Goal: Entertainment & Leisure: Consume media (video, audio)

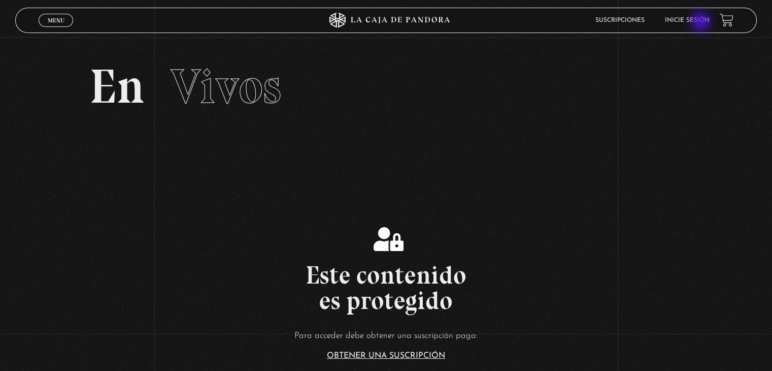
click at [702, 23] on link "Inicie sesión" at bounding box center [687, 20] width 45 height 6
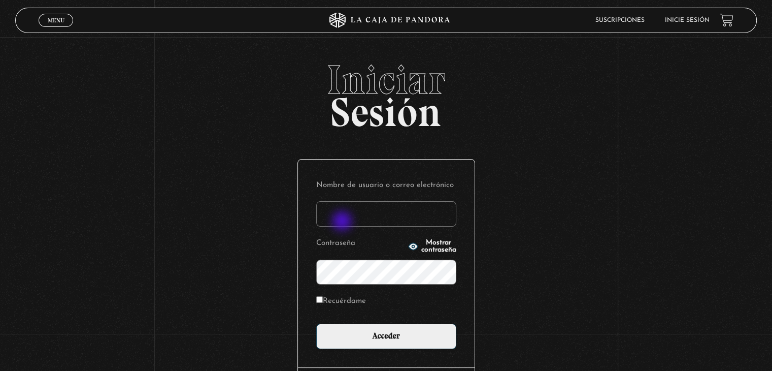
click at [343, 222] on input "Nombre de usuario o correo electrónico" at bounding box center [386, 213] width 140 height 25
paste input "Raquel.ulatec@gmail.com"
type input "Raquel.ulatec@gmail.com"
click at [372, 350] on div "Nombre de usuario o correo electrónico Raquel.ulatec@gmail.com Contraseña Mostr…" at bounding box center [386, 263] width 177 height 208
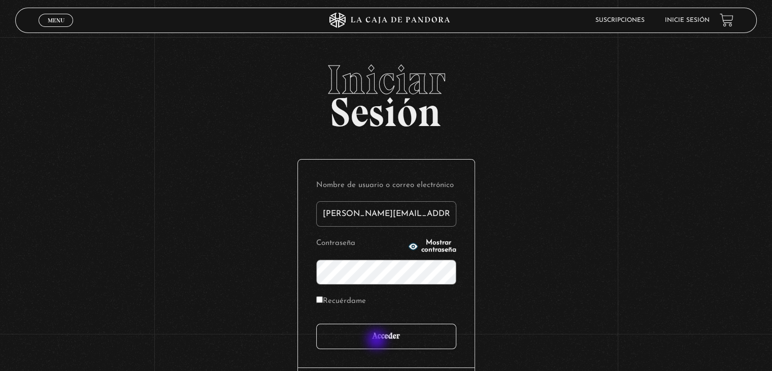
click at [378, 340] on input "Acceder" at bounding box center [386, 336] width 140 height 25
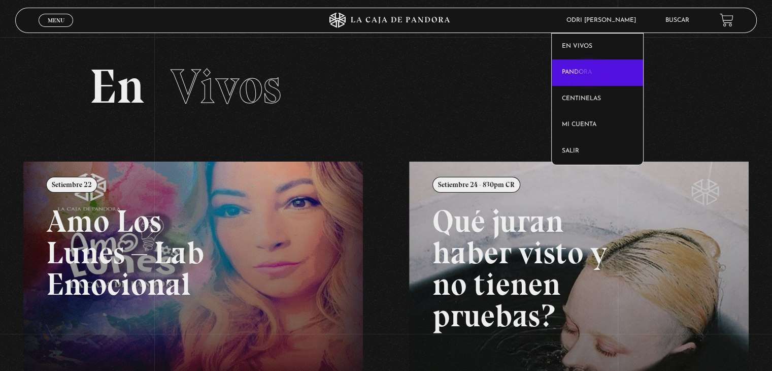
click at [590, 74] on link "Pandora" at bounding box center [598, 72] width 92 height 26
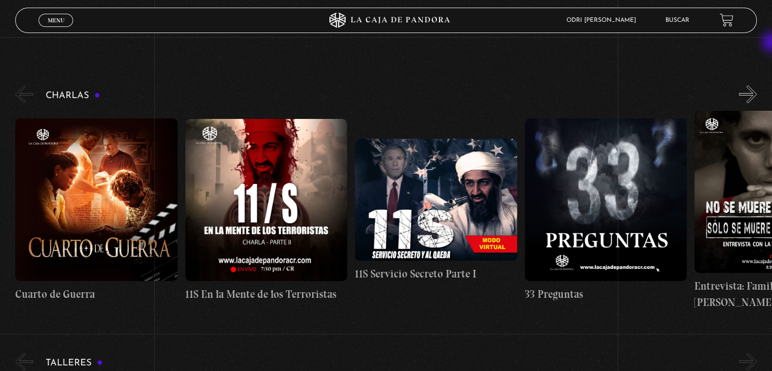
scroll to position [129, 0]
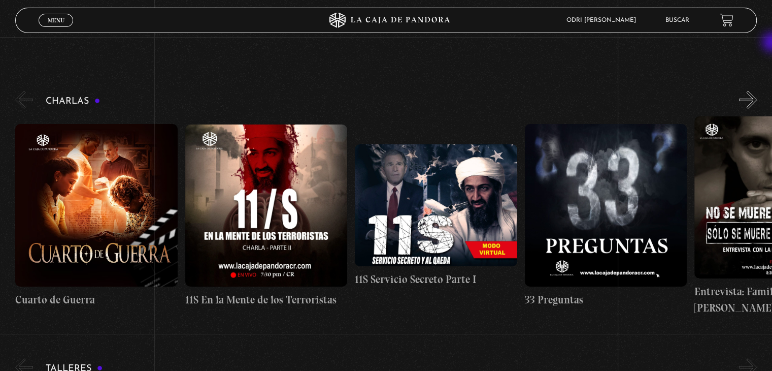
click at [757, 105] on button "»" at bounding box center [748, 100] width 18 height 18
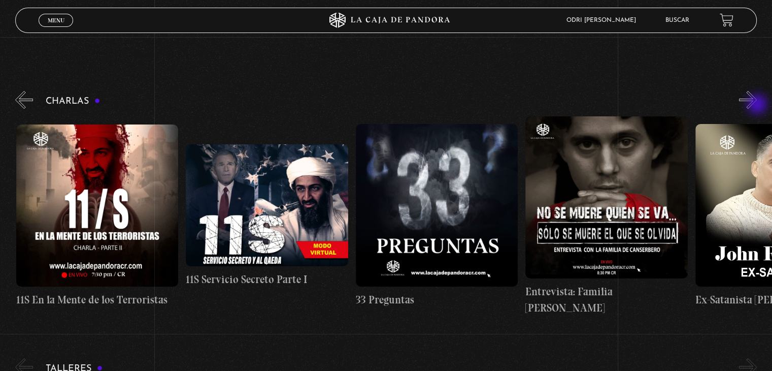
scroll to position [0, 170]
drag, startPoint x: 759, startPoint y: 105, endPoint x: 714, endPoint y: 85, distance: 49.1
click at [752, 91] on button "»" at bounding box center [748, 100] width 18 height 18
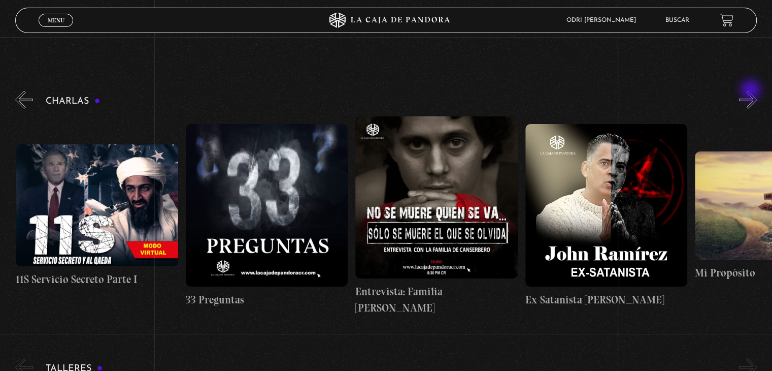
scroll to position [0, 339]
drag, startPoint x: 752, startPoint y: 91, endPoint x: 674, endPoint y: 82, distance: 78.2
click at [753, 100] on button "»" at bounding box center [748, 100] width 18 height 18
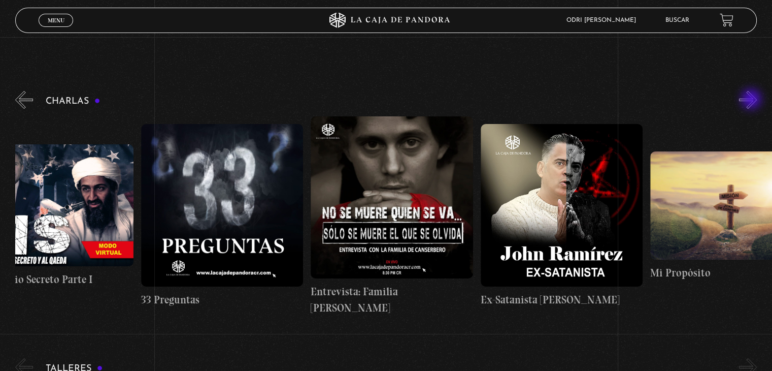
scroll to position [0, 424]
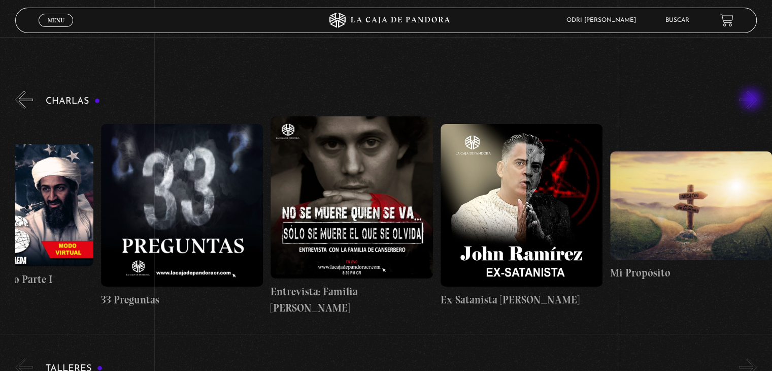
click at [753, 100] on button "»" at bounding box center [748, 100] width 18 height 18
click at [753, 358] on button "»" at bounding box center [748, 367] width 18 height 18
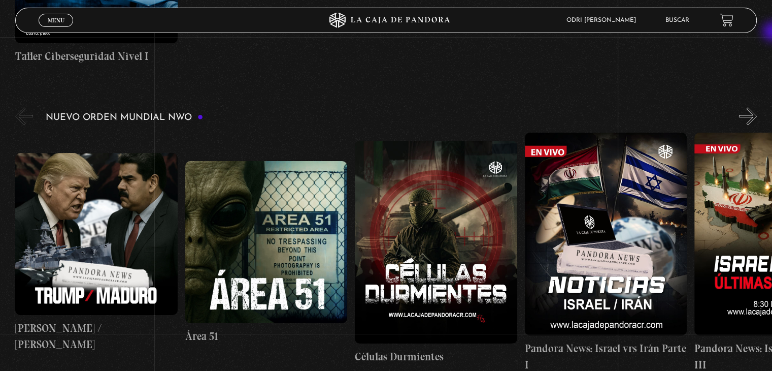
scroll to position [708, 0]
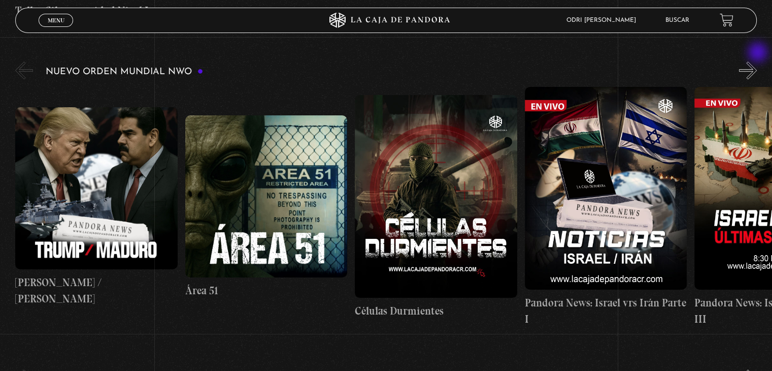
click at [757, 61] on button "»" at bounding box center [748, 70] width 18 height 18
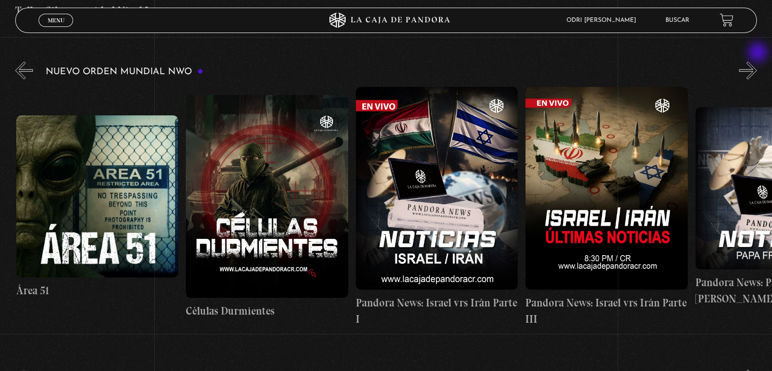
click at [757, 61] on button "»" at bounding box center [748, 70] width 18 height 18
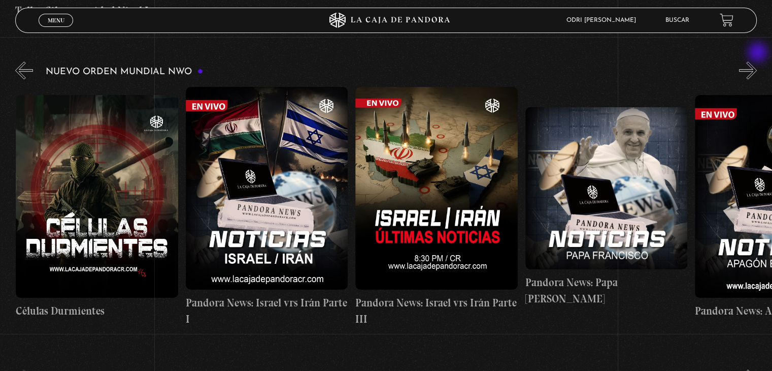
click at [757, 61] on button "»" at bounding box center [748, 70] width 18 height 18
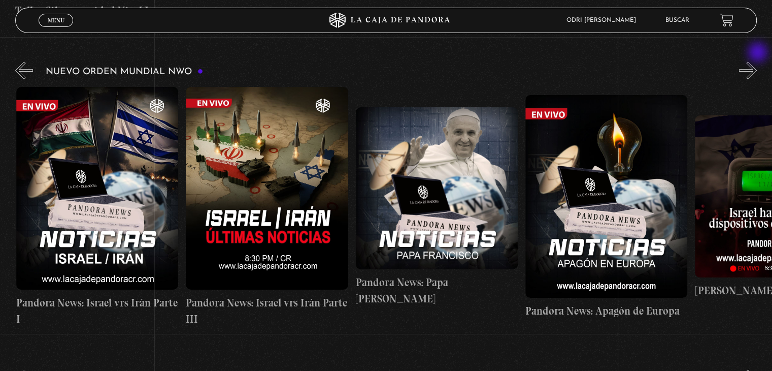
click at [757, 61] on button "»" at bounding box center [748, 70] width 18 height 18
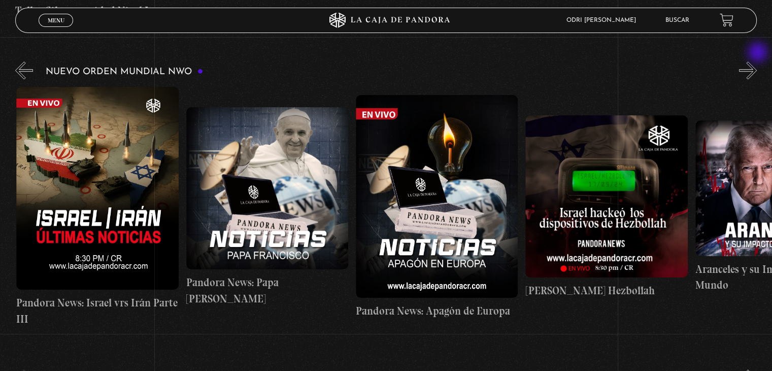
scroll to position [0, 679]
click at [757, 61] on button "»" at bounding box center [748, 70] width 18 height 18
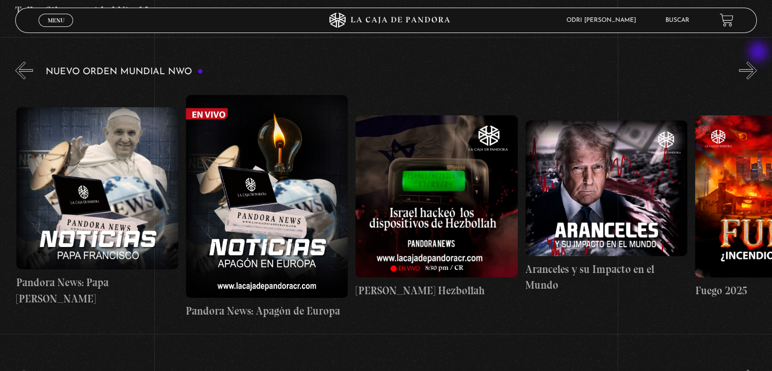
scroll to position [0, 849]
click at [757, 61] on button "»" at bounding box center [748, 70] width 18 height 18
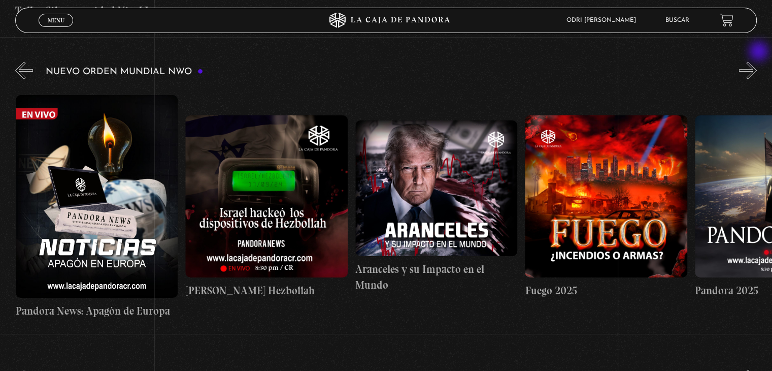
click at [757, 61] on button "»" at bounding box center [748, 70] width 18 height 18
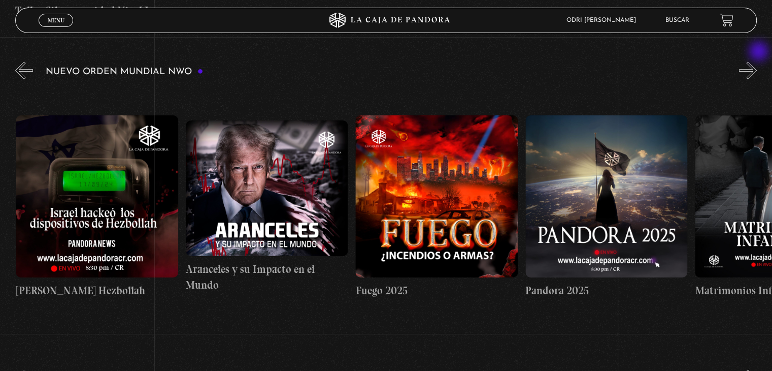
scroll to position [0, 1188]
click at [757, 61] on button "»" at bounding box center [748, 70] width 18 height 18
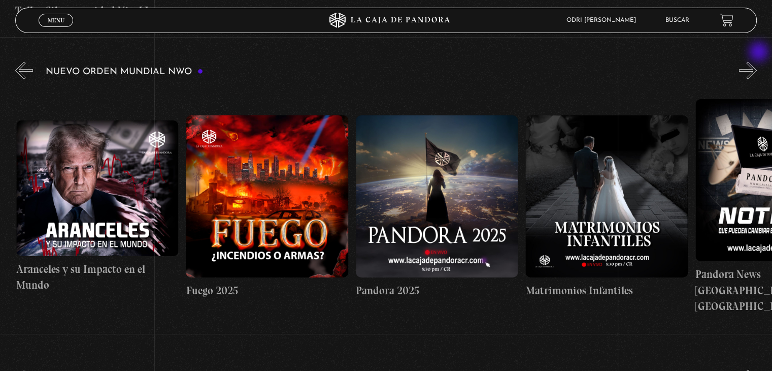
scroll to position [0, 1359]
click at [757, 61] on button "»" at bounding box center [748, 70] width 18 height 18
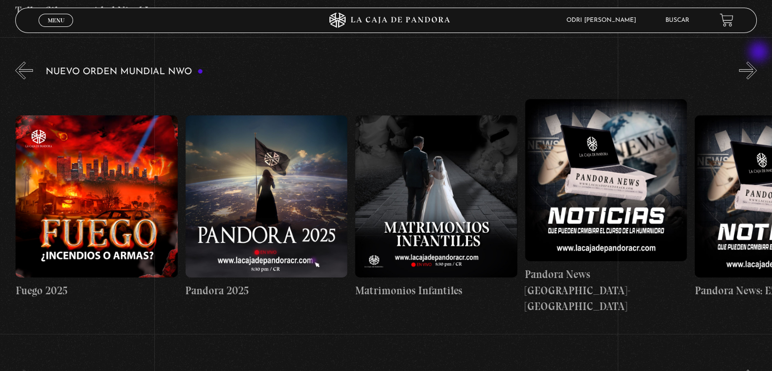
click at [757, 61] on button "»" at bounding box center [748, 70] width 18 height 18
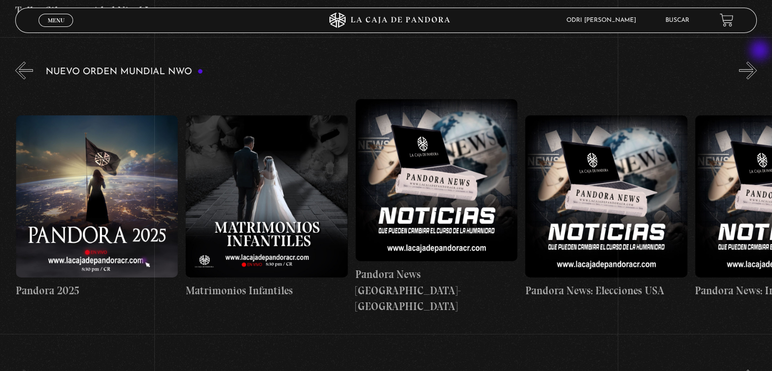
click at [757, 61] on button "»" at bounding box center [748, 70] width 18 height 18
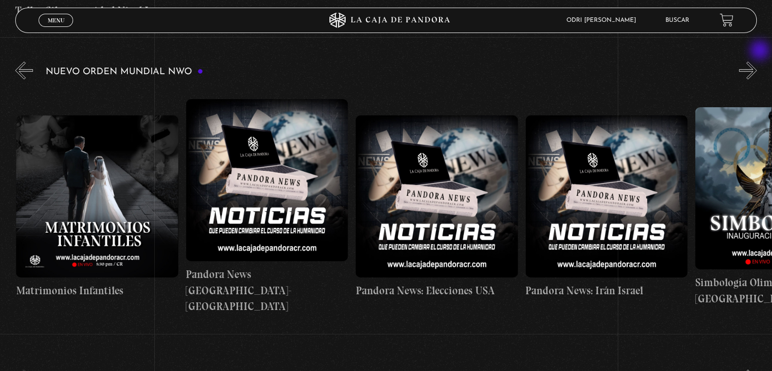
click at [757, 61] on button "»" at bounding box center [748, 70] width 18 height 18
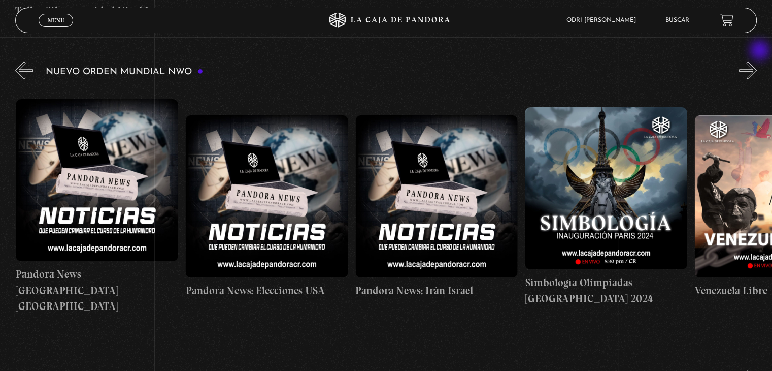
scroll to position [0, 2038]
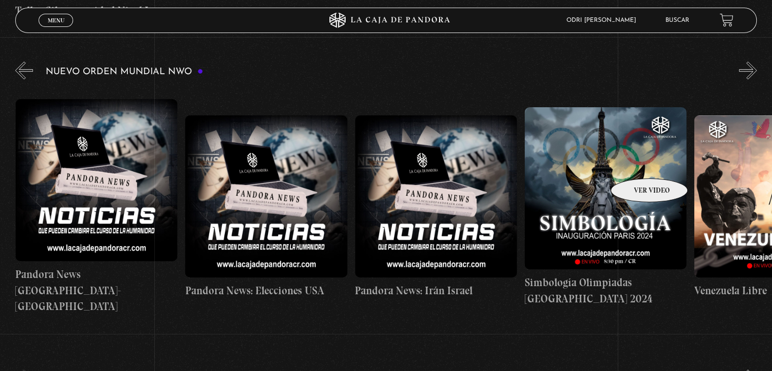
click at [636, 163] on figure at bounding box center [606, 188] width 162 height 162
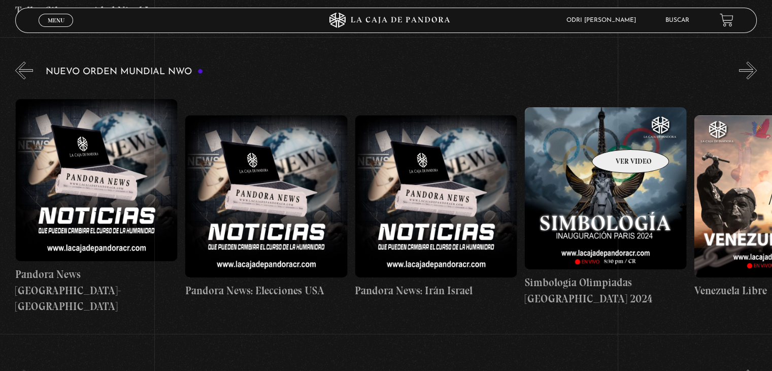
click at [614, 134] on figure at bounding box center [606, 188] width 162 height 162
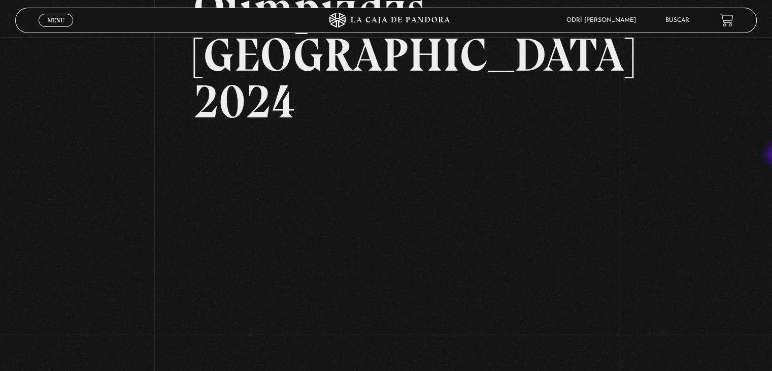
scroll to position [153, 0]
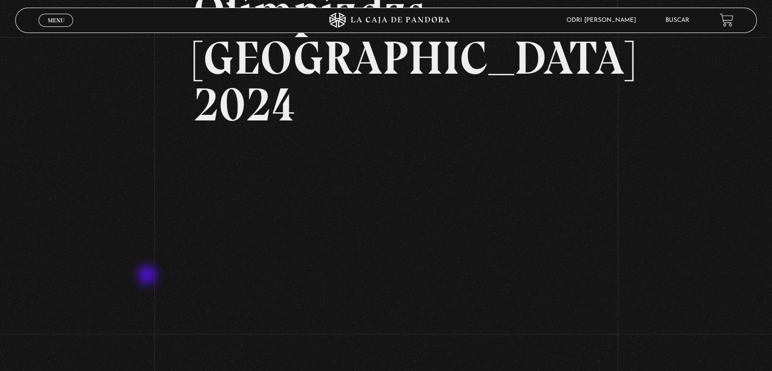
click at [148, 276] on div "Volver 20 agosto, 2024 Simbología Olimpiadas París 2024 WhatsApp Twitter Messen…" at bounding box center [386, 145] width 772 height 523
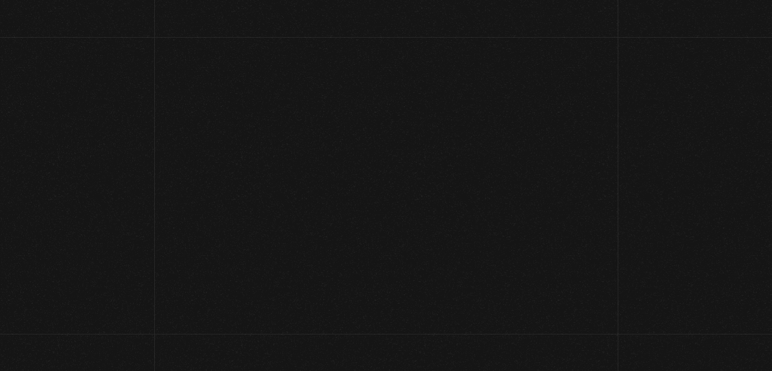
scroll to position [708, 0]
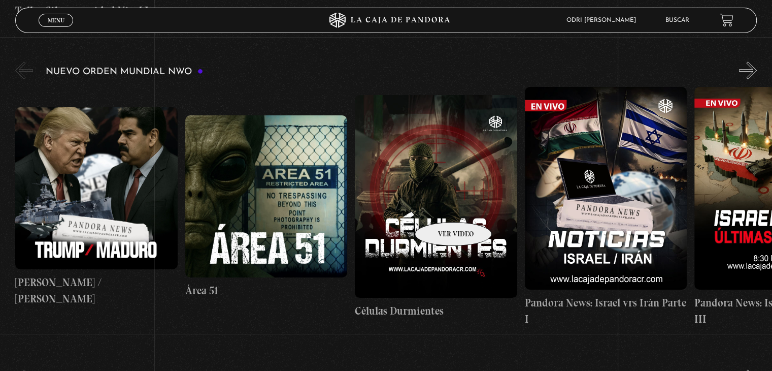
click at [440, 207] on figure at bounding box center [436, 196] width 162 height 203
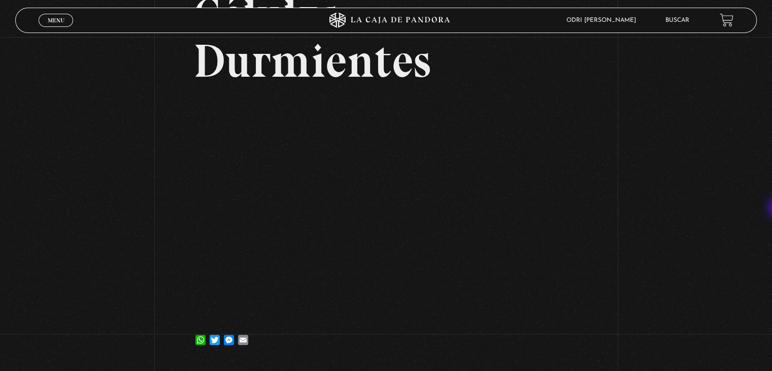
scroll to position [106, 0]
